Goal: Task Accomplishment & Management: Manage account settings

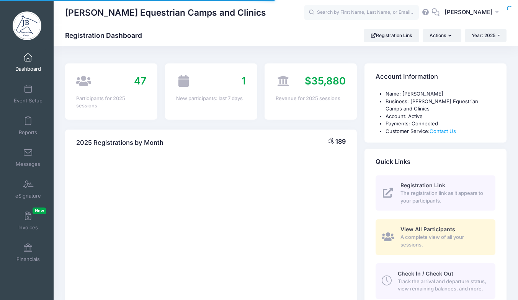
select select
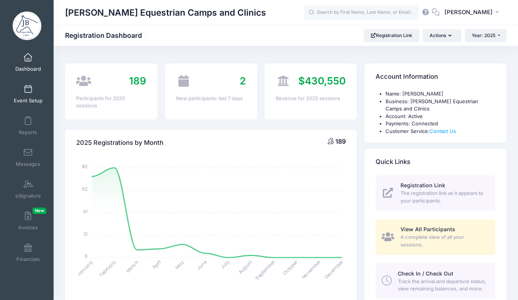
click at [33, 96] on link "Event Setup" at bounding box center [28, 94] width 36 height 27
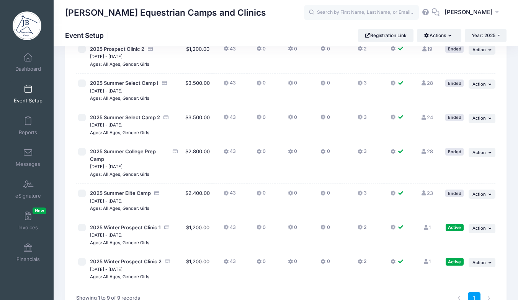
scroll to position [185, 0]
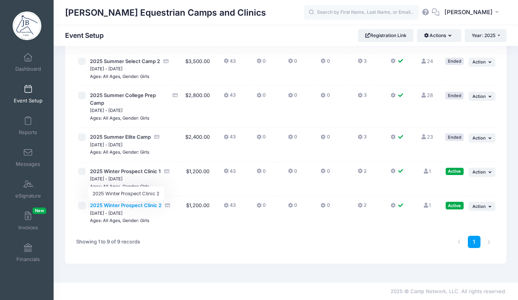
click at [119, 205] on span "2025 Winter Prospect Clinic 2" at bounding box center [126, 205] width 72 height 6
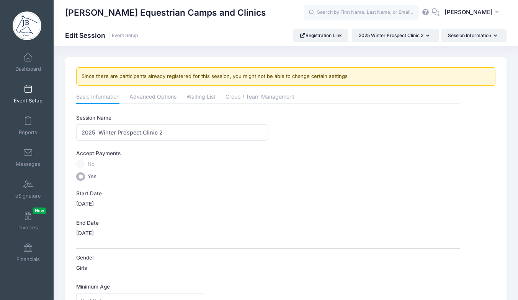
click at [20, 97] on link "Event Setup" at bounding box center [28, 94] width 36 height 27
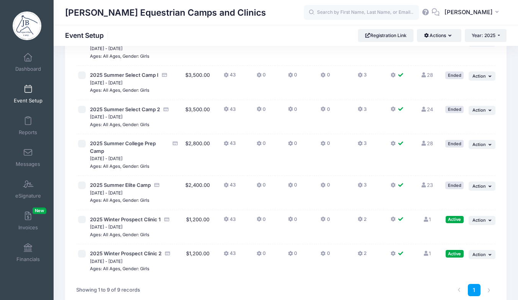
scroll to position [185, 0]
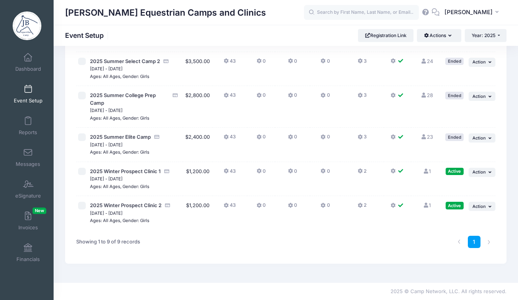
click at [429, 207] on link "1 Full" at bounding box center [426, 205] width 8 height 6
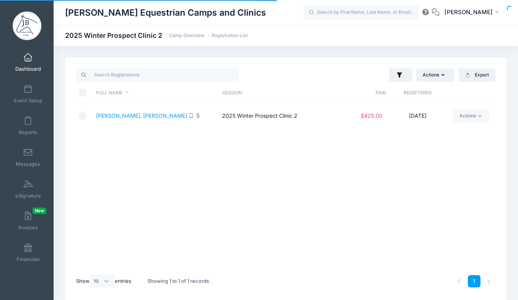
select select "10"
click at [138, 113] on link "Wagner, Emily Anderson" at bounding box center [141, 116] width 91 height 7
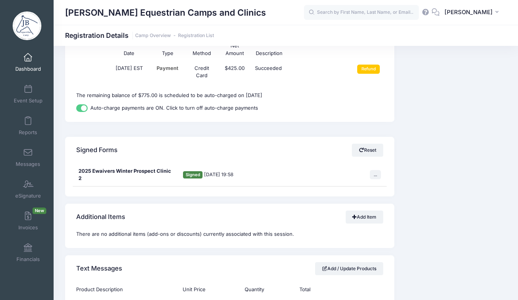
scroll to position [1002, 0]
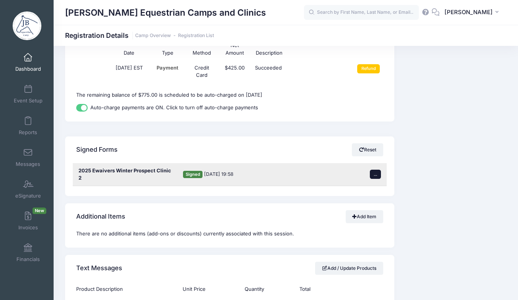
click at [377, 170] on button "..." at bounding box center [375, 174] width 11 height 9
click at [345, 180] on link "Download Form" at bounding box center [342, 185] width 69 height 15
